Goal: Transaction & Acquisition: Subscribe to service/newsletter

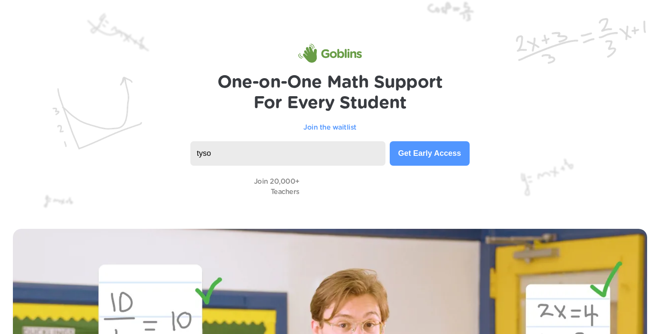
type input "[PERSON_NAME]"
type input "T"
type input "[PERSON_NAME][EMAIL_ADDRESS][PERSON_NAME][DOMAIN_NAME]"
click at [424, 154] on button "Get Early Access" at bounding box center [430, 153] width 80 height 25
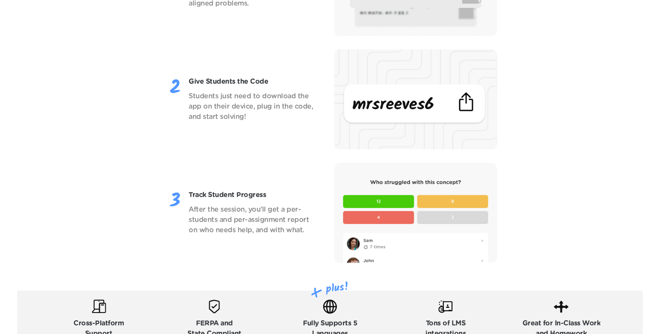
scroll to position [1126, 0]
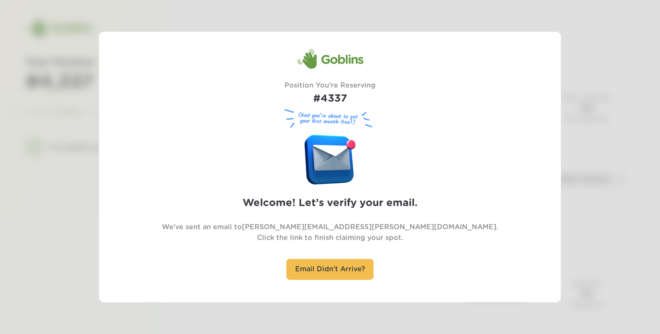
click at [460, 40] on div "Goblins Position You're Reserving #4337 (And you’re about to get your first mon…" at bounding box center [330, 167] width 462 height 271
